Goal: Task Accomplishment & Management: Manage account settings

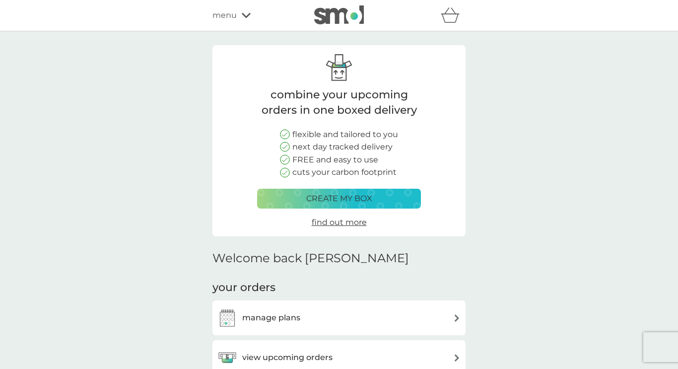
scroll to position [99, 0]
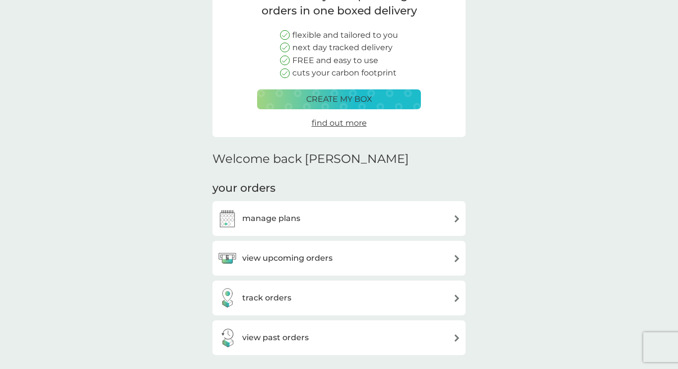
click at [334, 259] on div "view upcoming orders" at bounding box center [339, 258] width 243 height 20
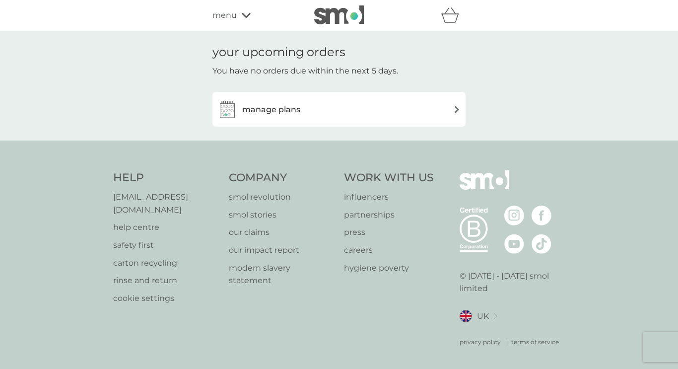
click at [452, 102] on div "manage plans" at bounding box center [339, 109] width 243 height 20
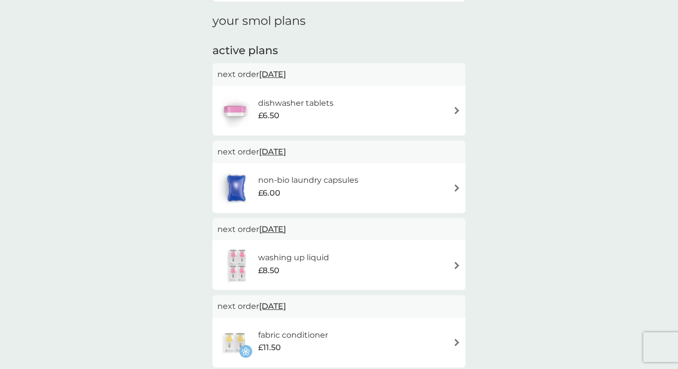
scroll to position [139, 0]
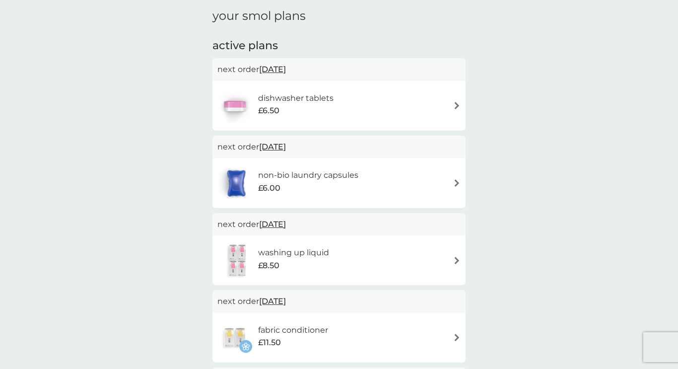
click at [453, 105] on img at bounding box center [456, 105] width 7 height 7
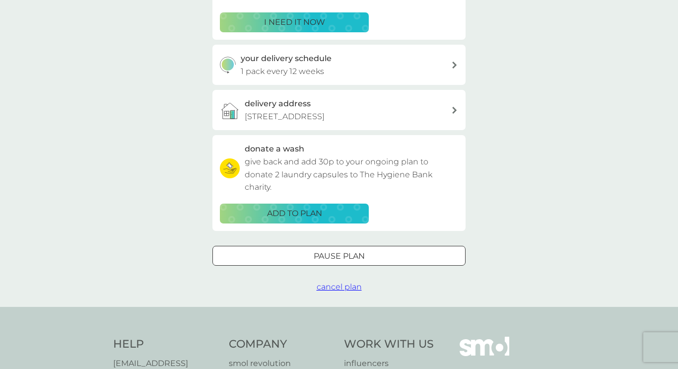
scroll to position [200, 0]
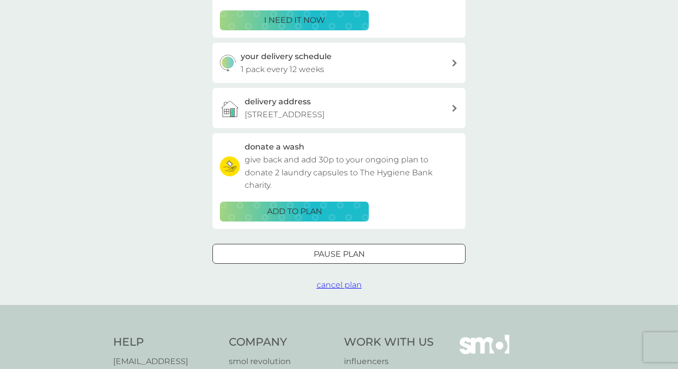
click at [314, 256] on p "Pause plan" at bounding box center [339, 254] width 51 height 13
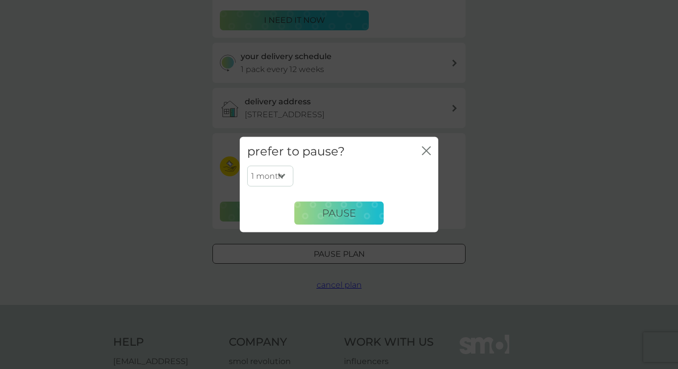
click at [285, 174] on select "1 month 2 months 3 months 4 months 5 months 6 months" at bounding box center [270, 176] width 46 height 21
select select "6"
click at [247, 166] on select "1 month 2 months 3 months 4 months 5 months 6 months" at bounding box center [270, 176] width 46 height 21
click at [330, 215] on span "Pause" at bounding box center [339, 213] width 34 height 12
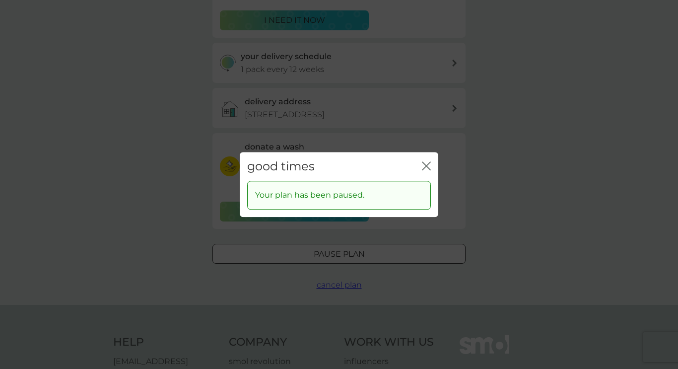
click at [431, 161] on icon "close" at bounding box center [426, 165] width 9 height 9
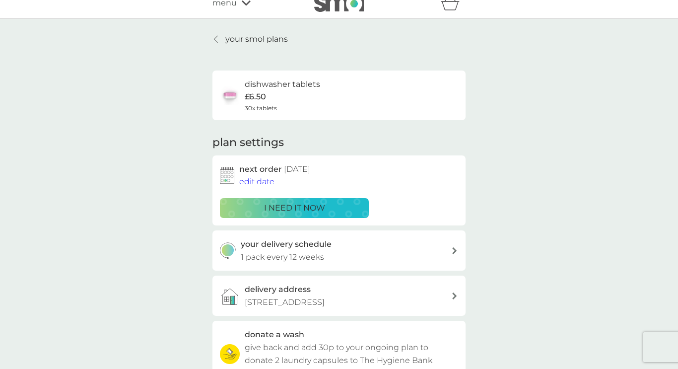
scroll to position [0, 0]
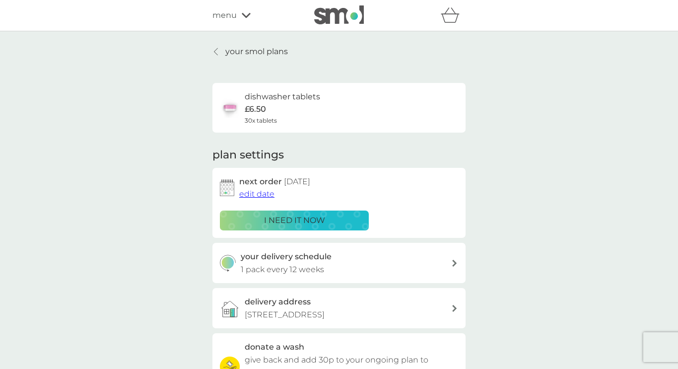
click at [248, 50] on p "your smol plans" at bounding box center [256, 51] width 63 height 13
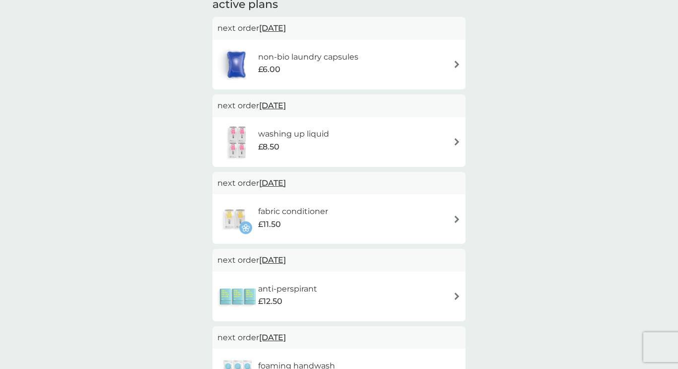
scroll to position [187, 0]
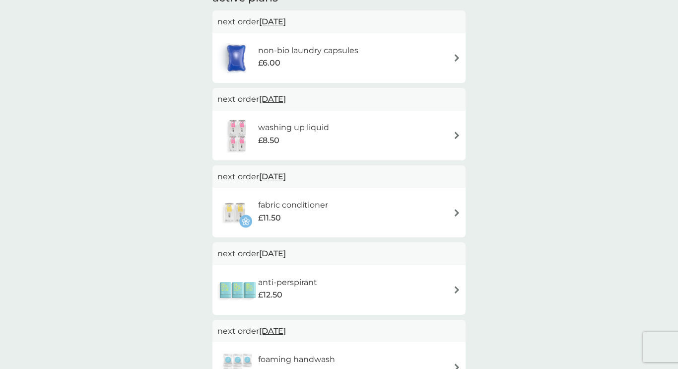
click at [389, 212] on div "fabric conditioner £11.50" at bounding box center [339, 212] width 243 height 35
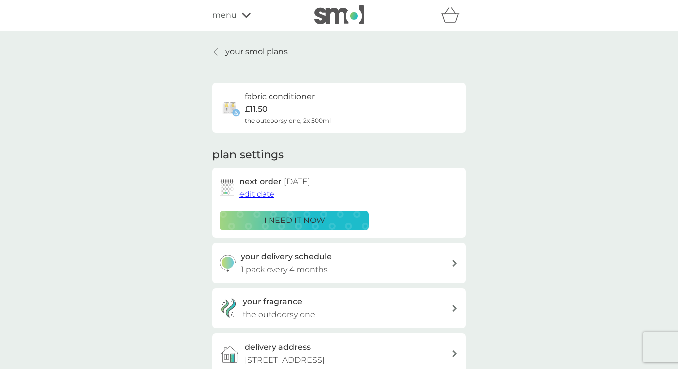
click at [304, 221] on p "i need it now" at bounding box center [294, 220] width 61 height 13
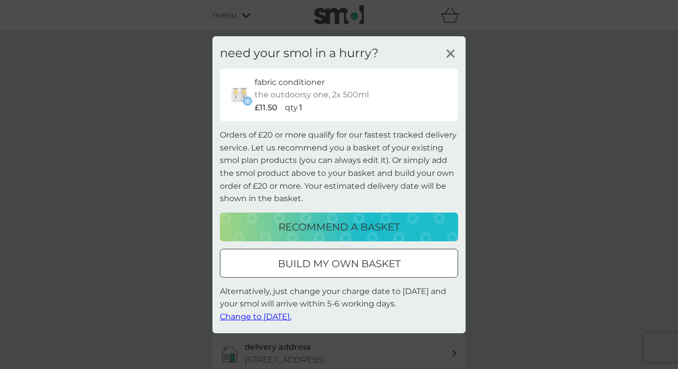
click at [269, 315] on span "Change to [DATE]." at bounding box center [256, 316] width 72 height 9
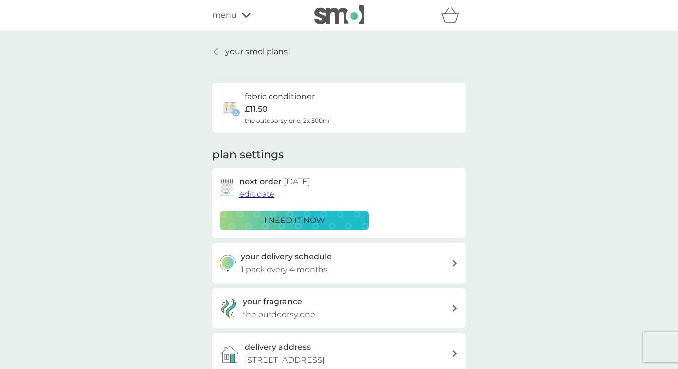
click at [105, 221] on div "your smol plans fabric conditioner £11.50 the outdoorsy one, 2x 500ml plan sett…" at bounding box center [339, 260] width 678 height 458
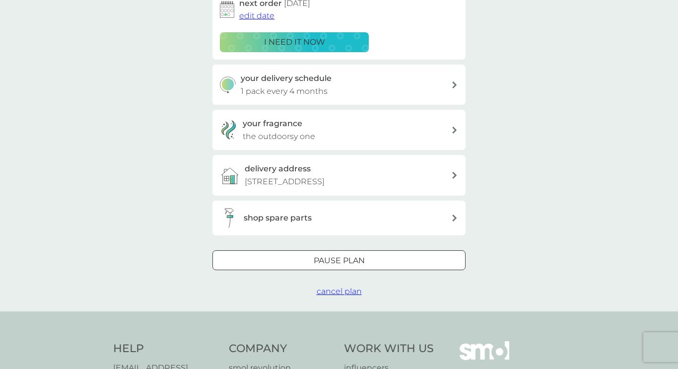
scroll to position [179, 0]
click at [452, 128] on icon at bounding box center [454, 129] width 5 height 7
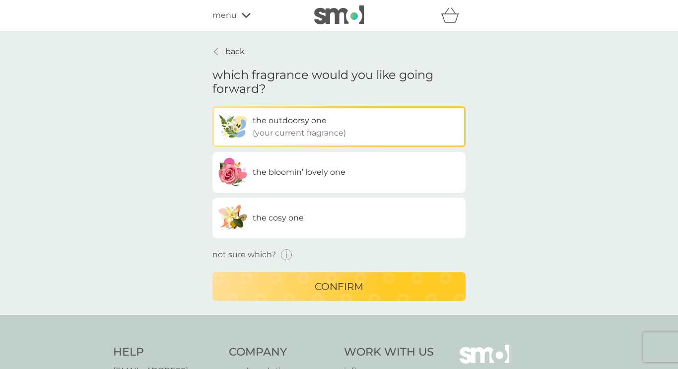
click at [311, 177] on div "the bloomin’ lovely one" at bounding box center [299, 172] width 93 height 13
click at [213, 106] on input "the bloomin’ lovely one" at bounding box center [213, 106] width 0 height 0
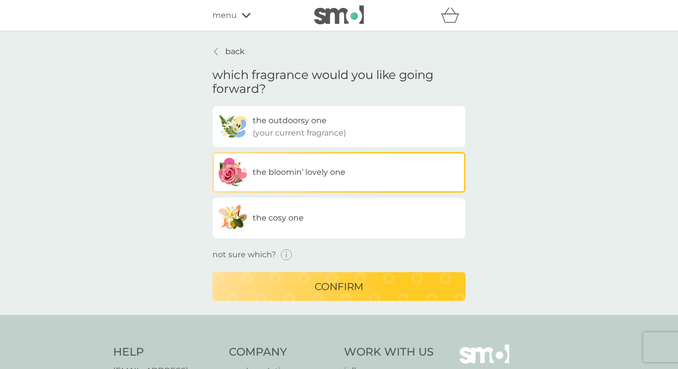
click at [337, 289] on p "confirm" at bounding box center [339, 287] width 49 height 16
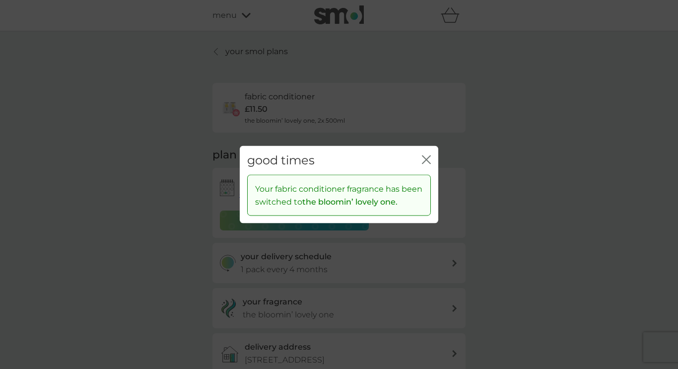
click at [431, 156] on icon "close" at bounding box center [426, 159] width 9 height 9
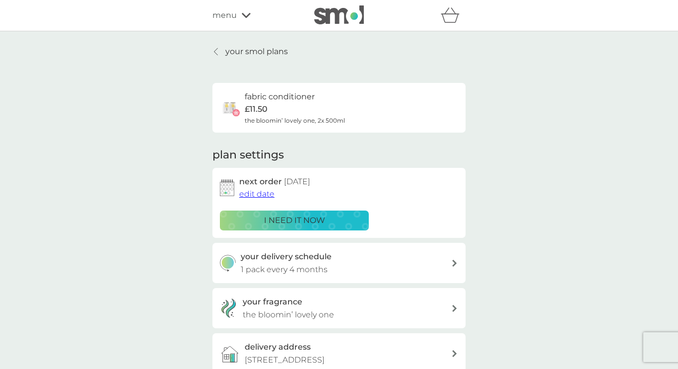
click at [138, 230] on div "your smol plans fabric conditioner £11.50 the bloomin’ lovely one, 2x 500ml pla…" at bounding box center [339, 260] width 678 height 458
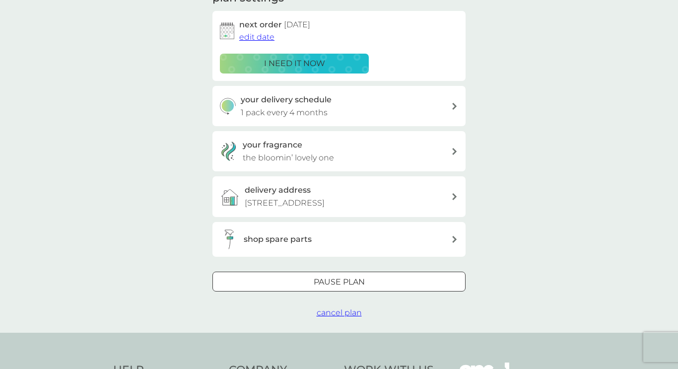
scroll to position [159, 0]
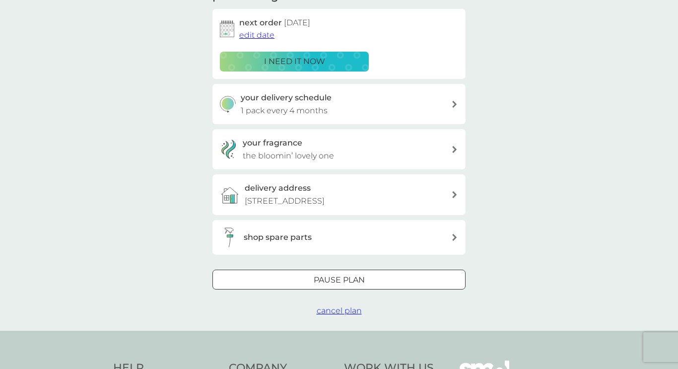
click at [456, 105] on icon at bounding box center [454, 104] width 4 height 7
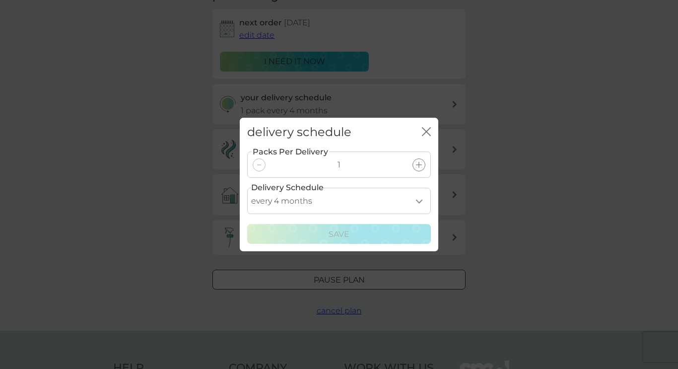
click at [420, 201] on select "every 1 month every 2 months every 3 months every 4 months every 5 months every…" at bounding box center [339, 201] width 184 height 26
click at [247, 188] on select "every 1 month every 2 months every 3 months every 4 months every 5 months every…" at bounding box center [339, 201] width 184 height 26
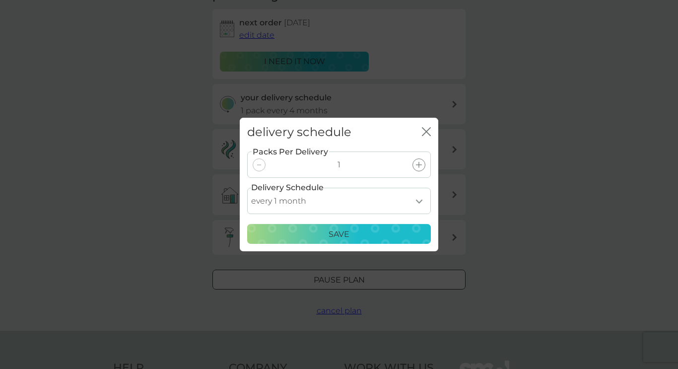
click at [419, 200] on select "every 1 month every 2 months every 3 months every 4 months every 5 months every…" at bounding box center [339, 201] width 184 height 26
select select "2"
click at [247, 188] on select "every 1 month every 2 months every 3 months every 4 months every 5 months every…" at bounding box center [339, 201] width 184 height 26
click at [408, 234] on div "Save" at bounding box center [339, 234] width 171 height 13
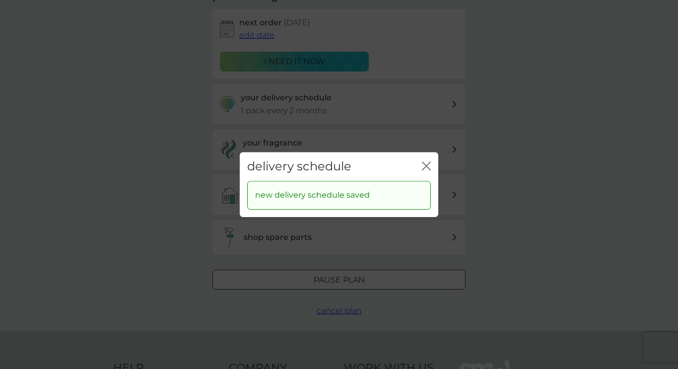
click at [425, 162] on icon "close" at bounding box center [426, 165] width 9 height 9
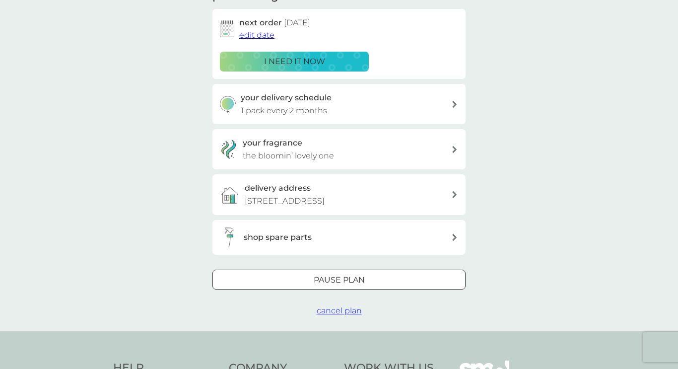
click at [108, 189] on div "your smol plans fabric conditioner £11.50 the bloomin’ lovely one, 2x 500ml pla…" at bounding box center [339, 101] width 678 height 458
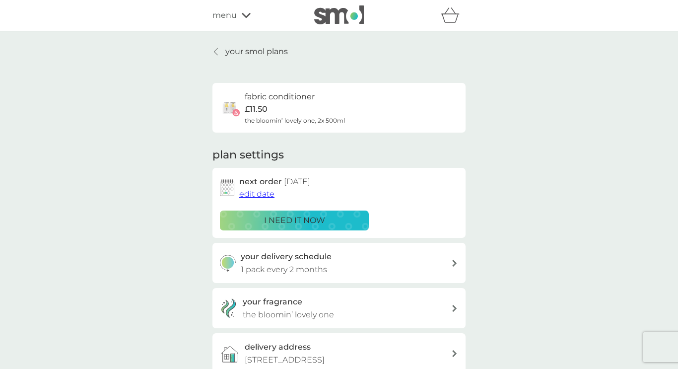
scroll to position [20, 0]
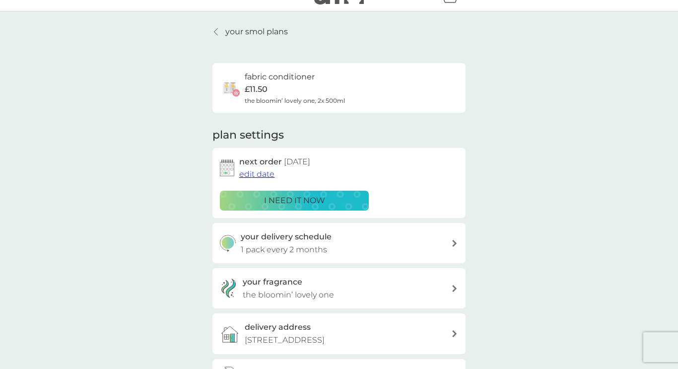
click at [243, 28] on p "your smol plans" at bounding box center [256, 31] width 63 height 13
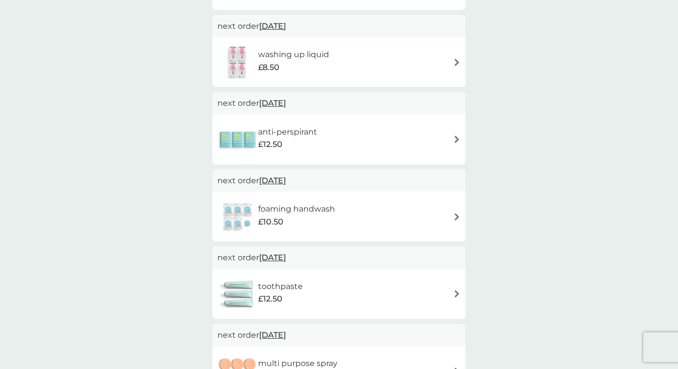
scroll to position [338, 0]
click at [456, 215] on img at bounding box center [456, 216] width 7 height 7
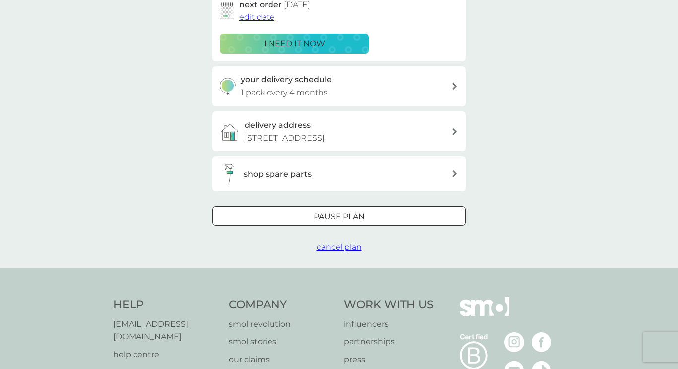
scroll to position [179, 0]
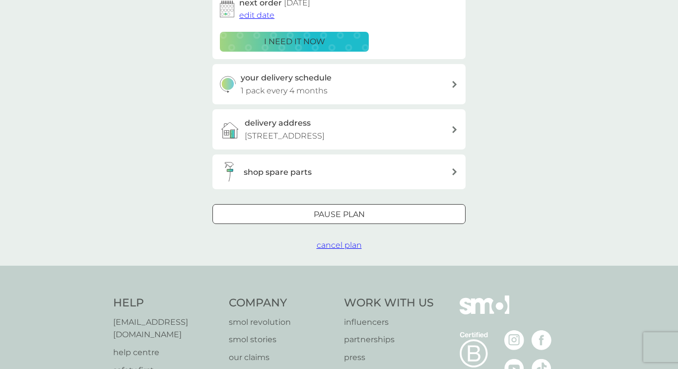
click at [332, 210] on div at bounding box center [339, 215] width 36 height 10
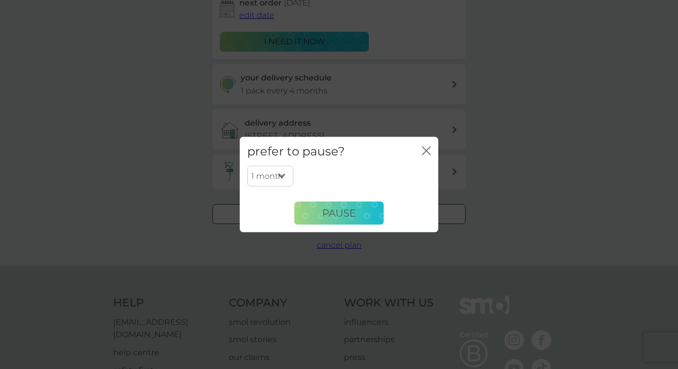
click at [284, 174] on select "1 month 2 months 3 months 4 months 5 months 6 months" at bounding box center [270, 176] width 46 height 21
select select "6"
click at [247, 166] on select "1 month 2 months 3 months 4 months 5 months 6 months" at bounding box center [270, 176] width 46 height 21
click at [339, 209] on span "Pause" at bounding box center [339, 213] width 34 height 12
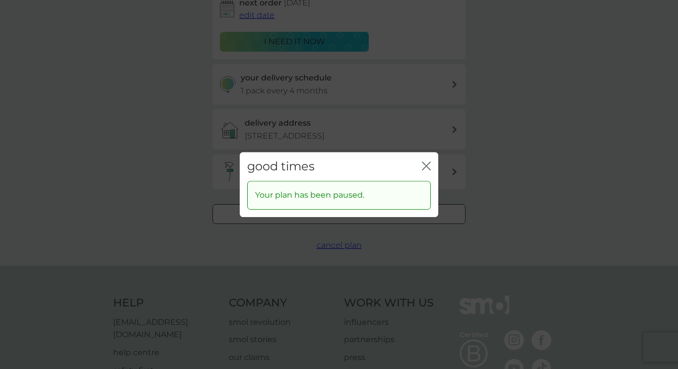
click at [427, 163] on icon "close" at bounding box center [426, 165] width 9 height 9
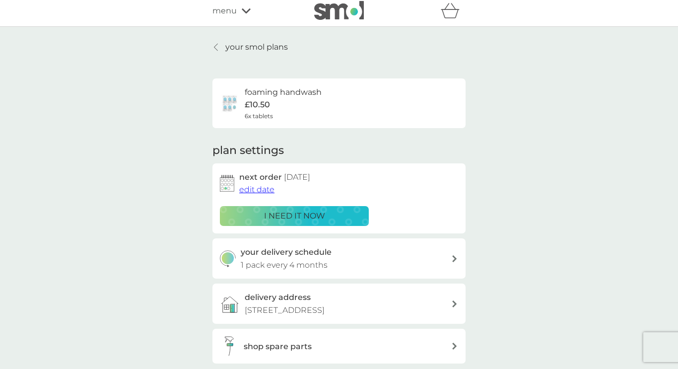
scroll to position [0, 0]
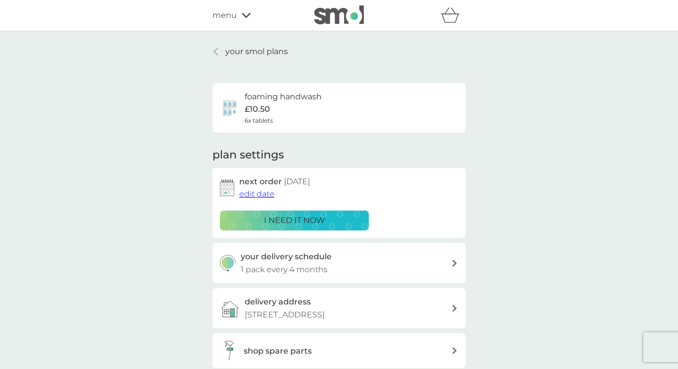
click at [245, 50] on p "your smol plans" at bounding box center [256, 51] width 63 height 13
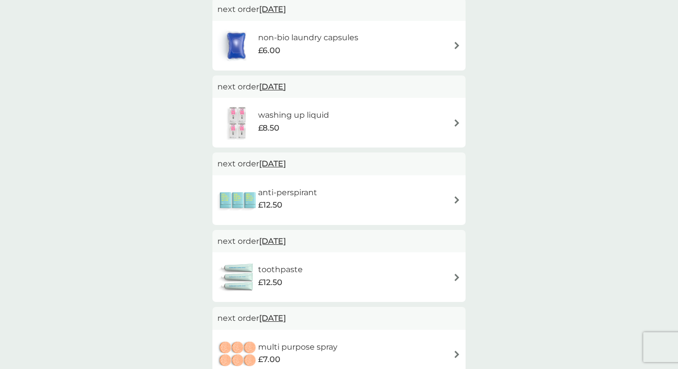
scroll to position [298, 0]
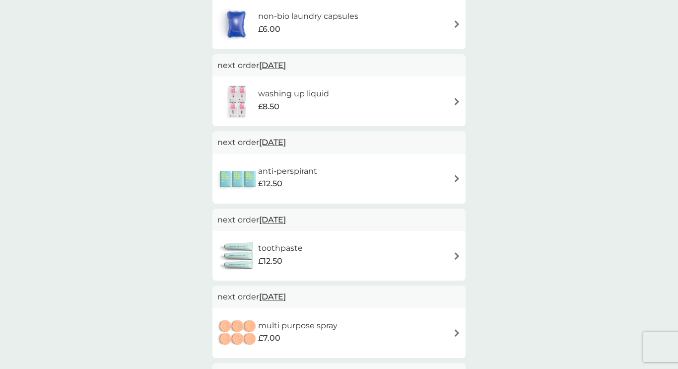
click at [454, 257] on img at bounding box center [456, 255] width 7 height 7
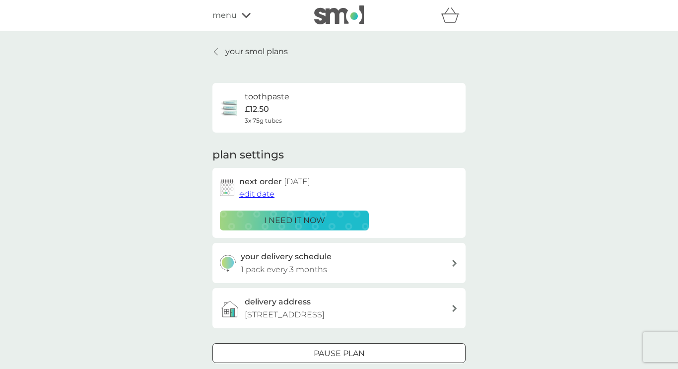
click at [334, 350] on div at bounding box center [339, 354] width 36 height 10
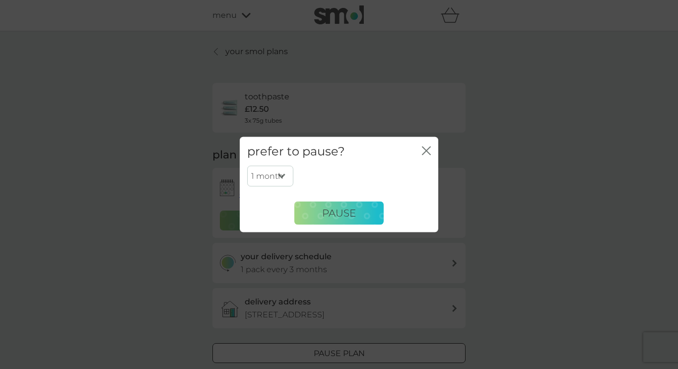
click at [283, 177] on select "1 month 2 months 3 months 4 months 5 months 6 months" at bounding box center [270, 176] width 46 height 21
select select "2"
click at [247, 166] on select "1 month 2 months 3 months 4 months 5 months 6 months" at bounding box center [270, 176] width 46 height 21
click at [349, 211] on span "Pause" at bounding box center [339, 213] width 34 height 12
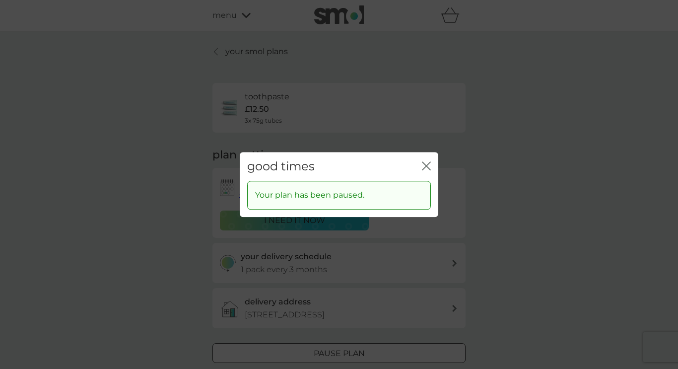
click at [426, 164] on icon "close" at bounding box center [426, 165] width 9 height 9
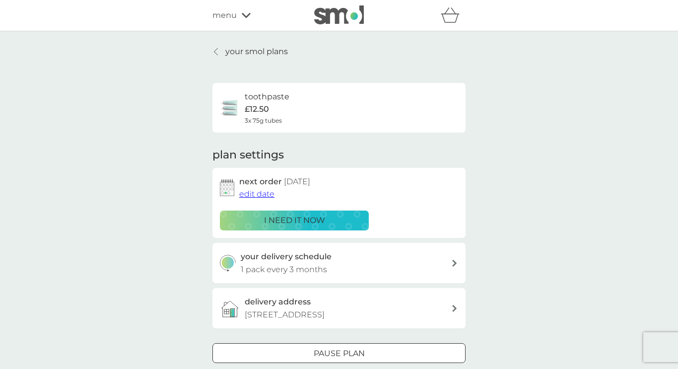
click at [252, 53] on p "your smol plans" at bounding box center [256, 51] width 63 height 13
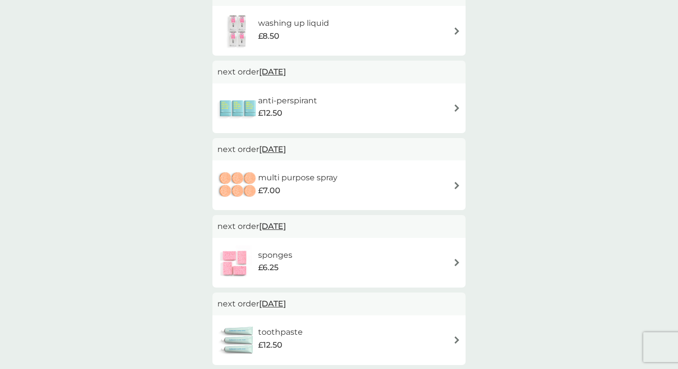
scroll to position [397, 0]
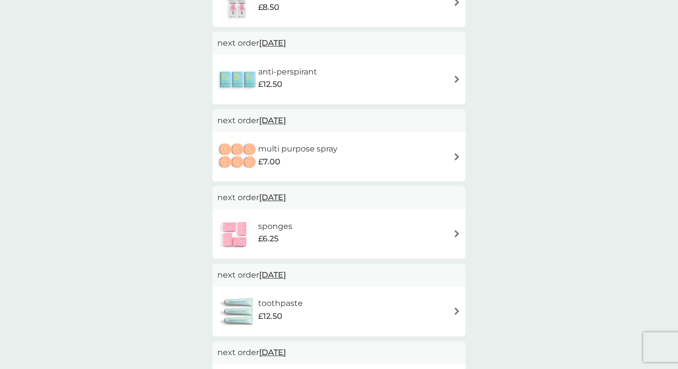
click at [457, 232] on img at bounding box center [456, 233] width 7 height 7
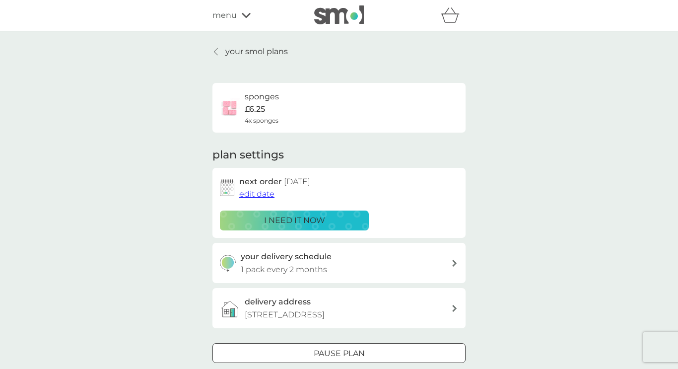
click at [344, 351] on div at bounding box center [339, 354] width 36 height 10
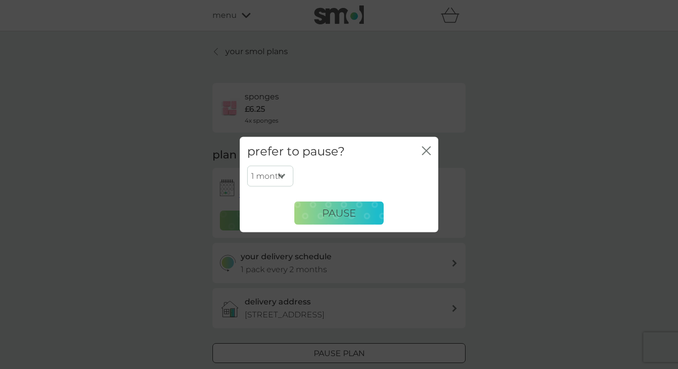
click at [282, 174] on select "1 month 2 months 3 months 4 months 5 months 6 months" at bounding box center [270, 176] width 46 height 21
select select "6"
click at [247, 166] on select "1 month 2 months 3 months 4 months 5 months 6 months" at bounding box center [270, 176] width 46 height 21
click at [335, 207] on span "Pause" at bounding box center [339, 213] width 34 height 12
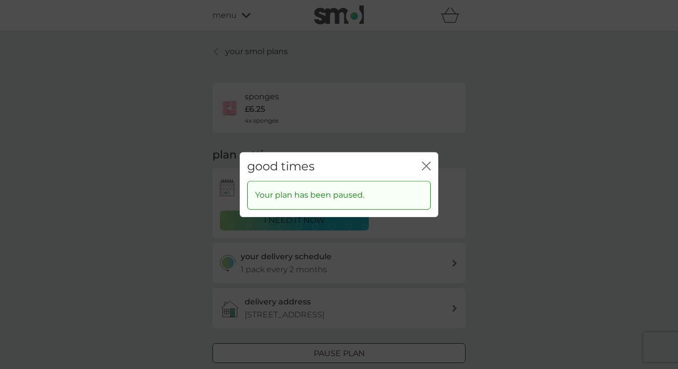
click at [426, 169] on icon "close" at bounding box center [426, 165] width 9 height 9
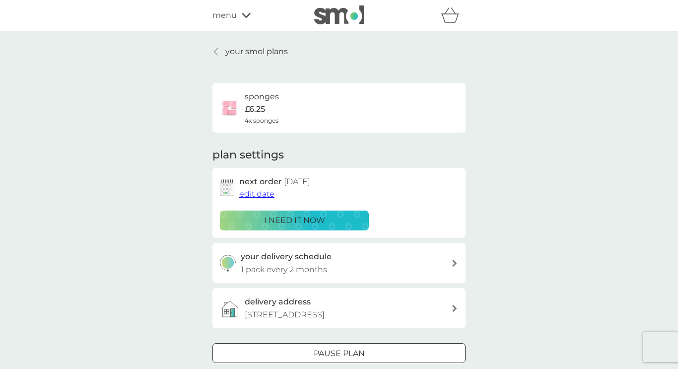
click at [254, 47] on p "your smol plans" at bounding box center [256, 51] width 63 height 13
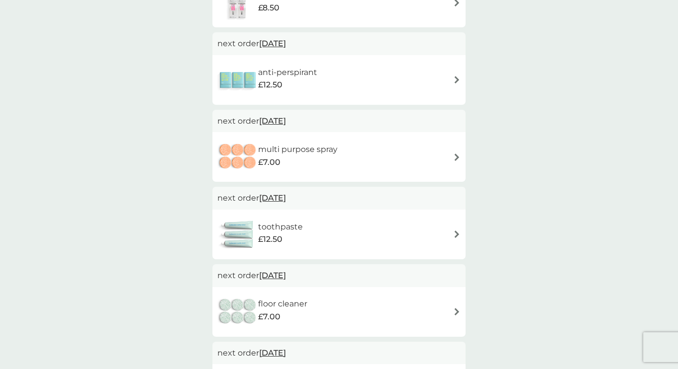
scroll to position [397, 0]
click at [452, 155] on div "multi purpose spray £7.00" at bounding box center [339, 156] width 243 height 35
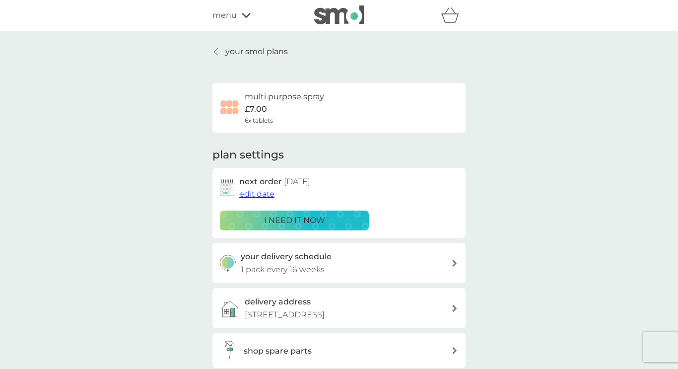
click at [142, 211] on div "your smol plans multi purpose spray £7.00 6x tablets plan settings next order […" at bounding box center [339, 237] width 678 height 413
click at [240, 53] on p "your smol plans" at bounding box center [256, 51] width 63 height 13
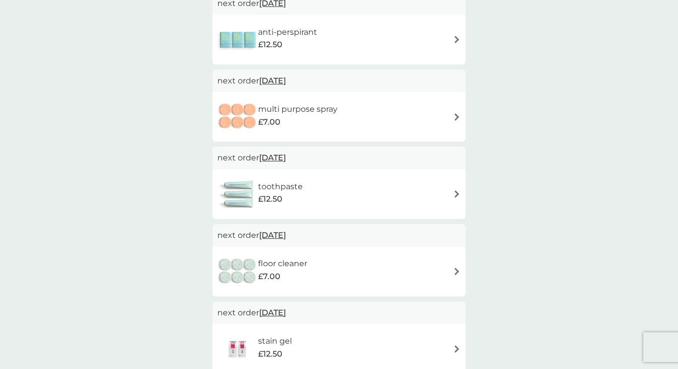
scroll to position [457, 0]
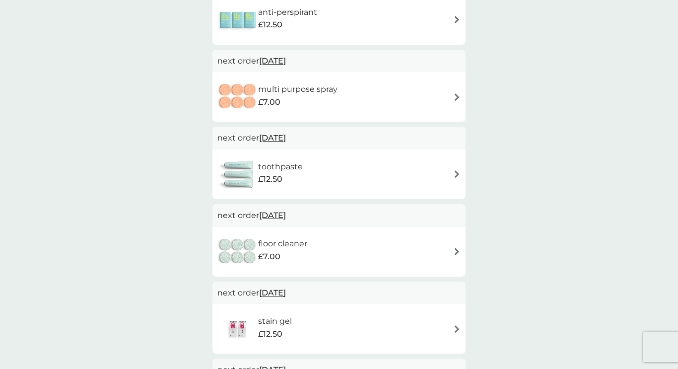
click at [452, 249] on div "floor cleaner £7.00" at bounding box center [339, 251] width 243 height 35
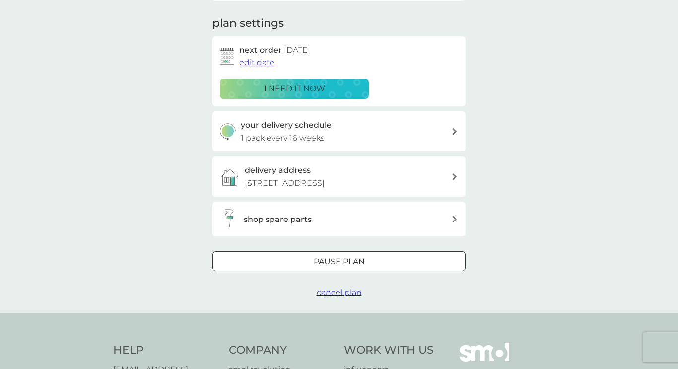
scroll to position [159, 0]
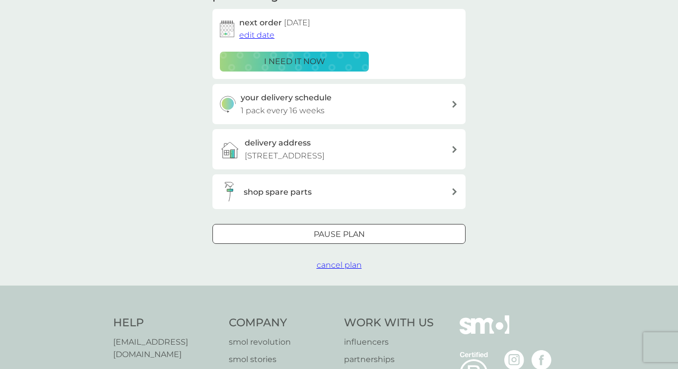
click at [272, 237] on div "Pause plan" at bounding box center [339, 234] width 252 height 13
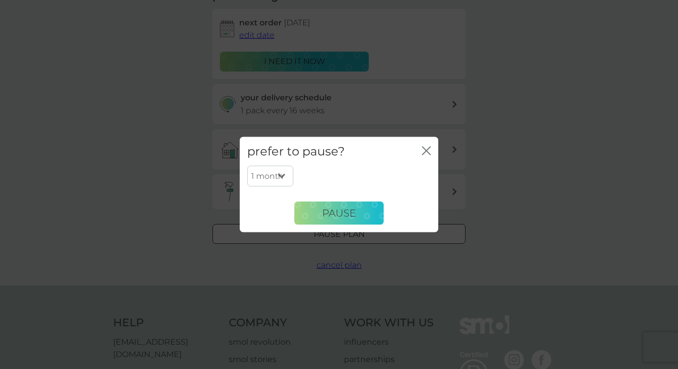
click at [282, 170] on select "1 month 2 months 3 months 4 months 5 months 6 months" at bounding box center [270, 176] width 46 height 21
select select "6"
click at [247, 166] on select "1 month 2 months 3 months 4 months 5 months 6 months" at bounding box center [270, 176] width 46 height 21
click at [332, 206] on button "Pause" at bounding box center [339, 213] width 89 height 24
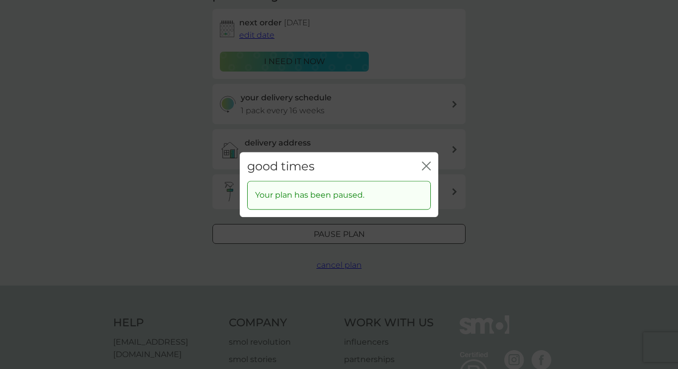
click at [428, 165] on icon "close" at bounding box center [426, 165] width 9 height 9
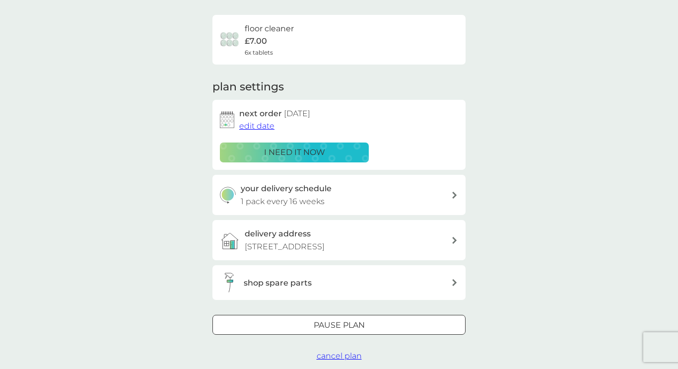
scroll to position [0, 0]
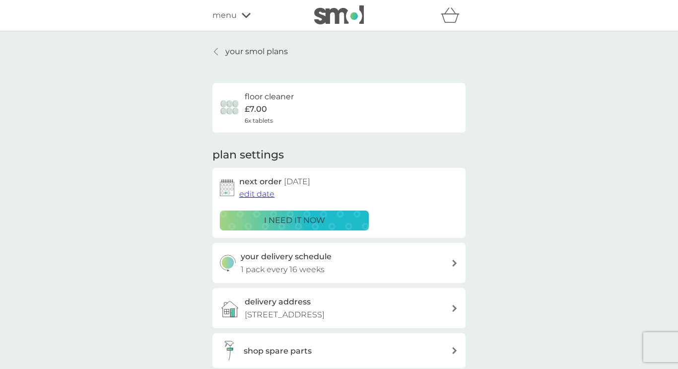
click at [243, 55] on p "your smol plans" at bounding box center [256, 51] width 63 height 13
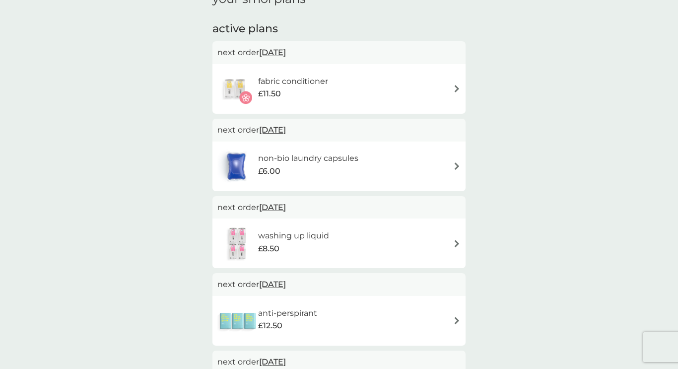
scroll to position [139, 0]
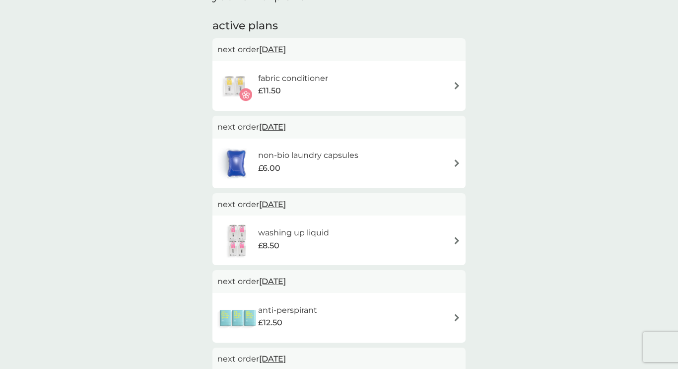
click at [454, 163] on img at bounding box center [456, 162] width 7 height 7
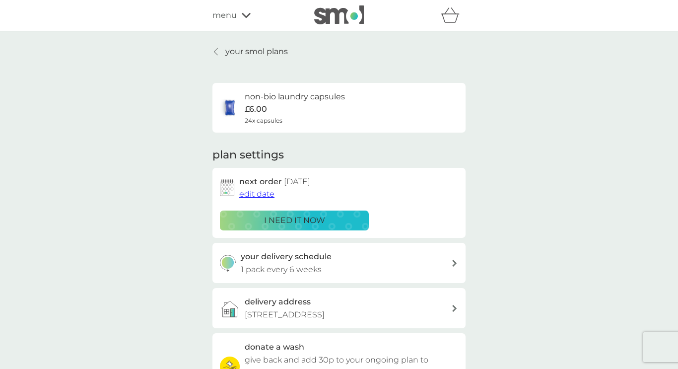
click at [290, 219] on p "i need it now" at bounding box center [294, 220] width 61 height 13
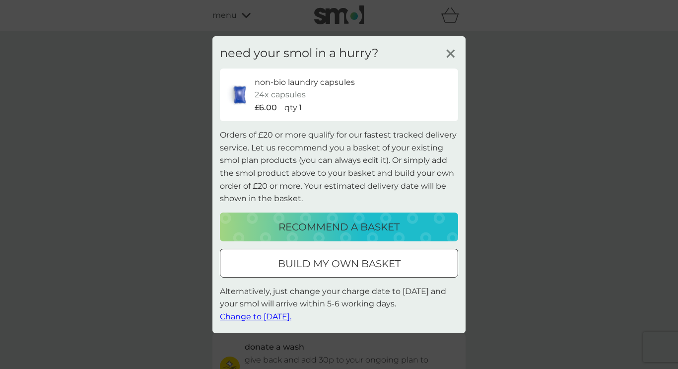
click at [278, 316] on span "Change to [DATE]." at bounding box center [256, 316] width 72 height 9
